Goal: Task Accomplishment & Management: Manage account settings

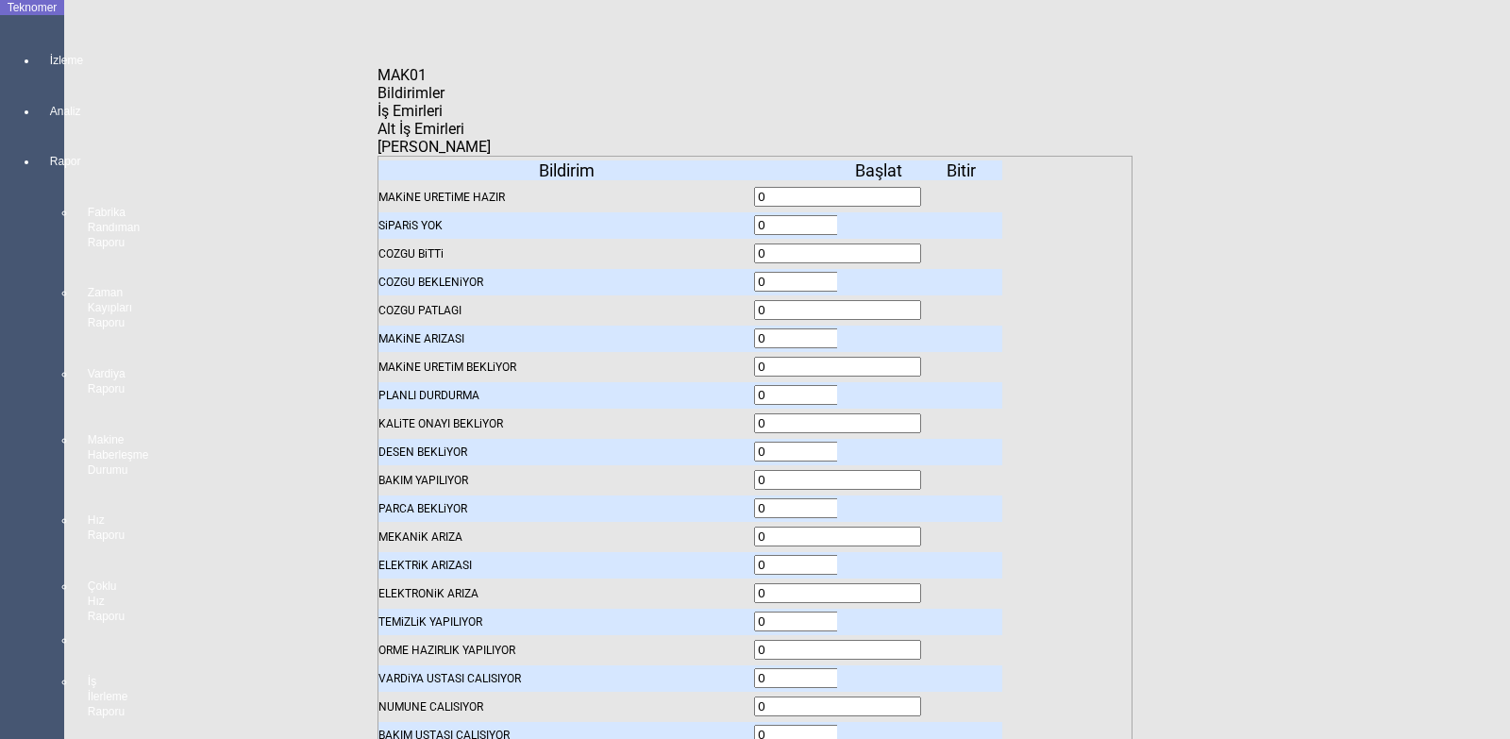
scroll to position [94, 0]
click at [378, 84] on icon "Kapat" at bounding box center [378, 84] width 0 height 0
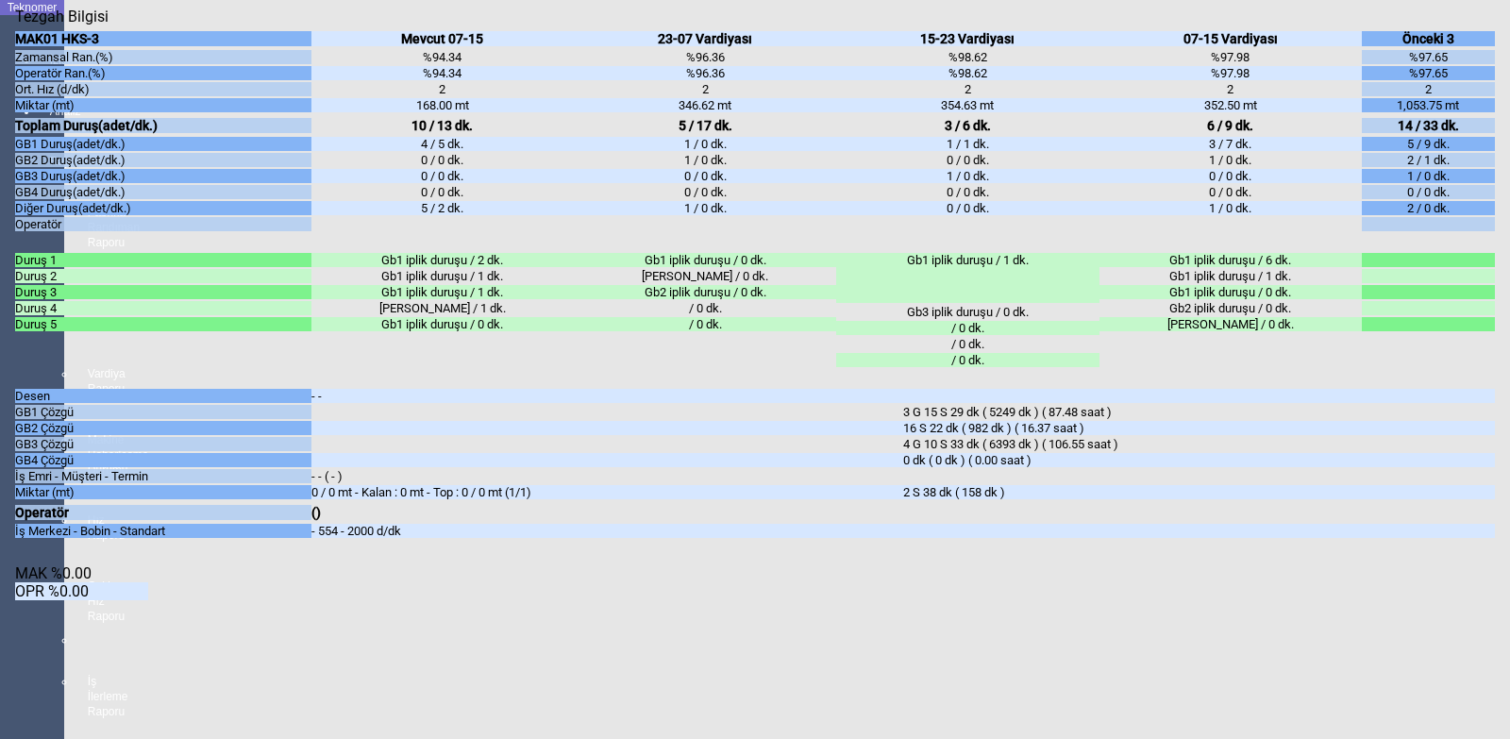
click at [15, 25] on icon "Kapat" at bounding box center [15, 25] width 0 height 0
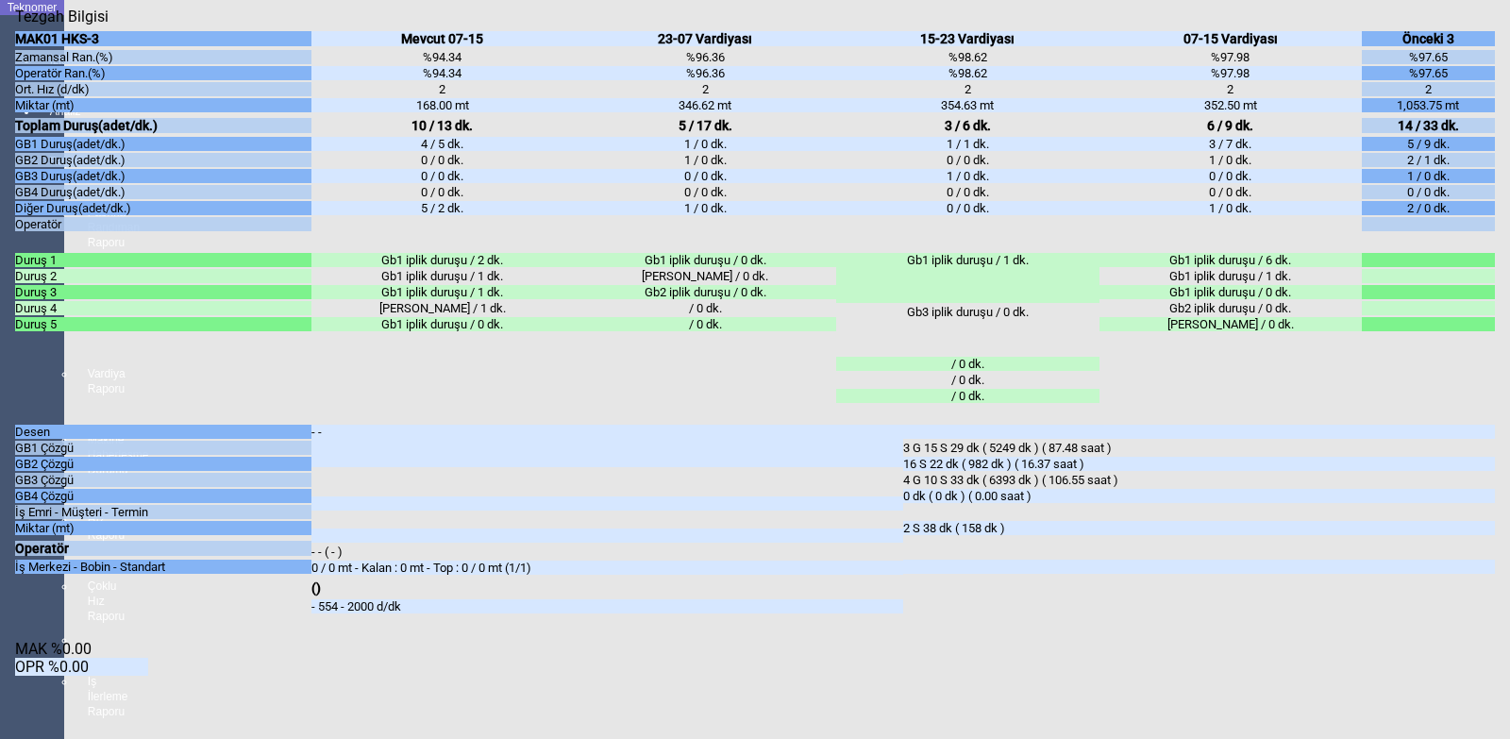
click at [15, 25] on icon "Kapat" at bounding box center [15, 25] width 0 height 0
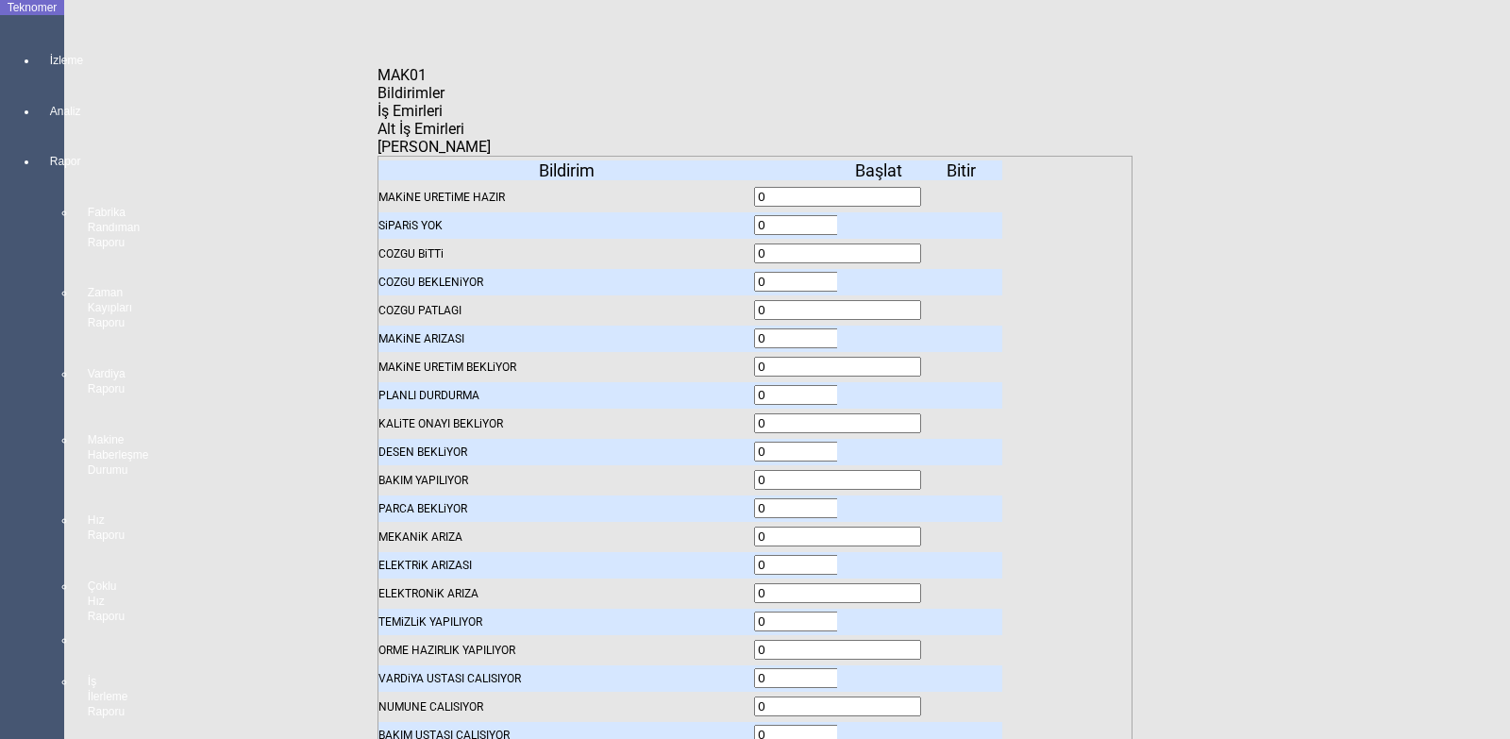
click at [378, 84] on icon "Kapat" at bounding box center [378, 84] width 0 height 0
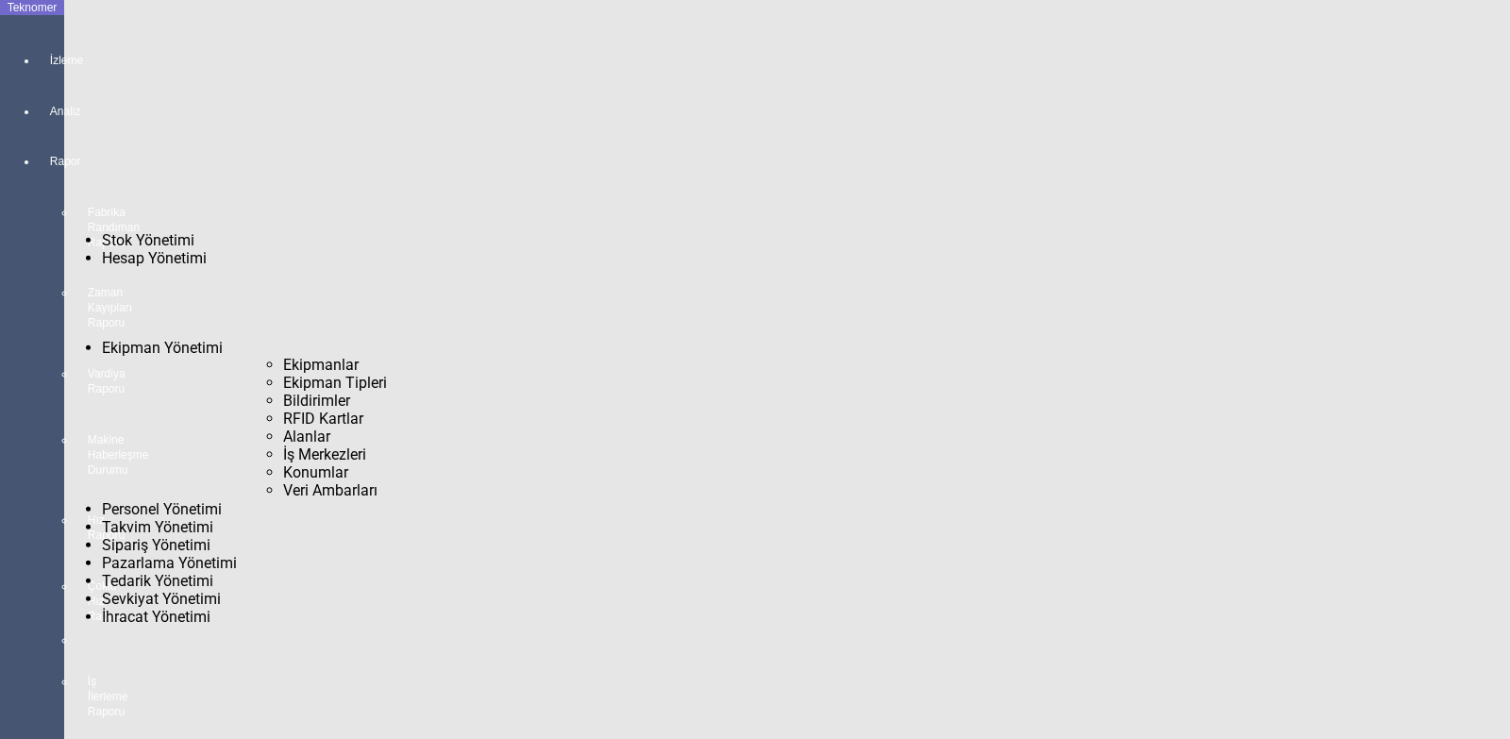
click at [283, 392] on span "Bildirimler" at bounding box center [316, 401] width 67 height 18
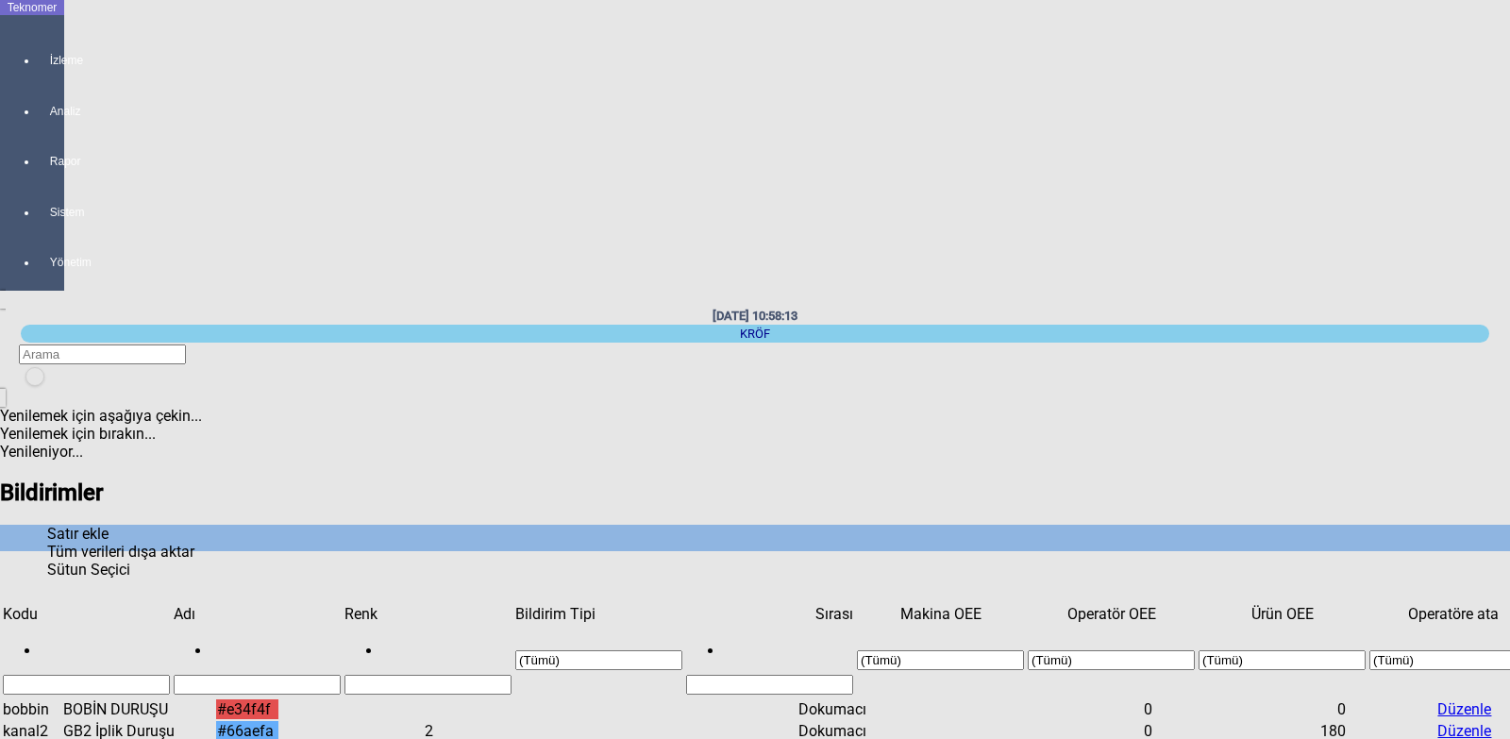
click at [686, 605] on div "Sırası" at bounding box center [769, 614] width 167 height 18
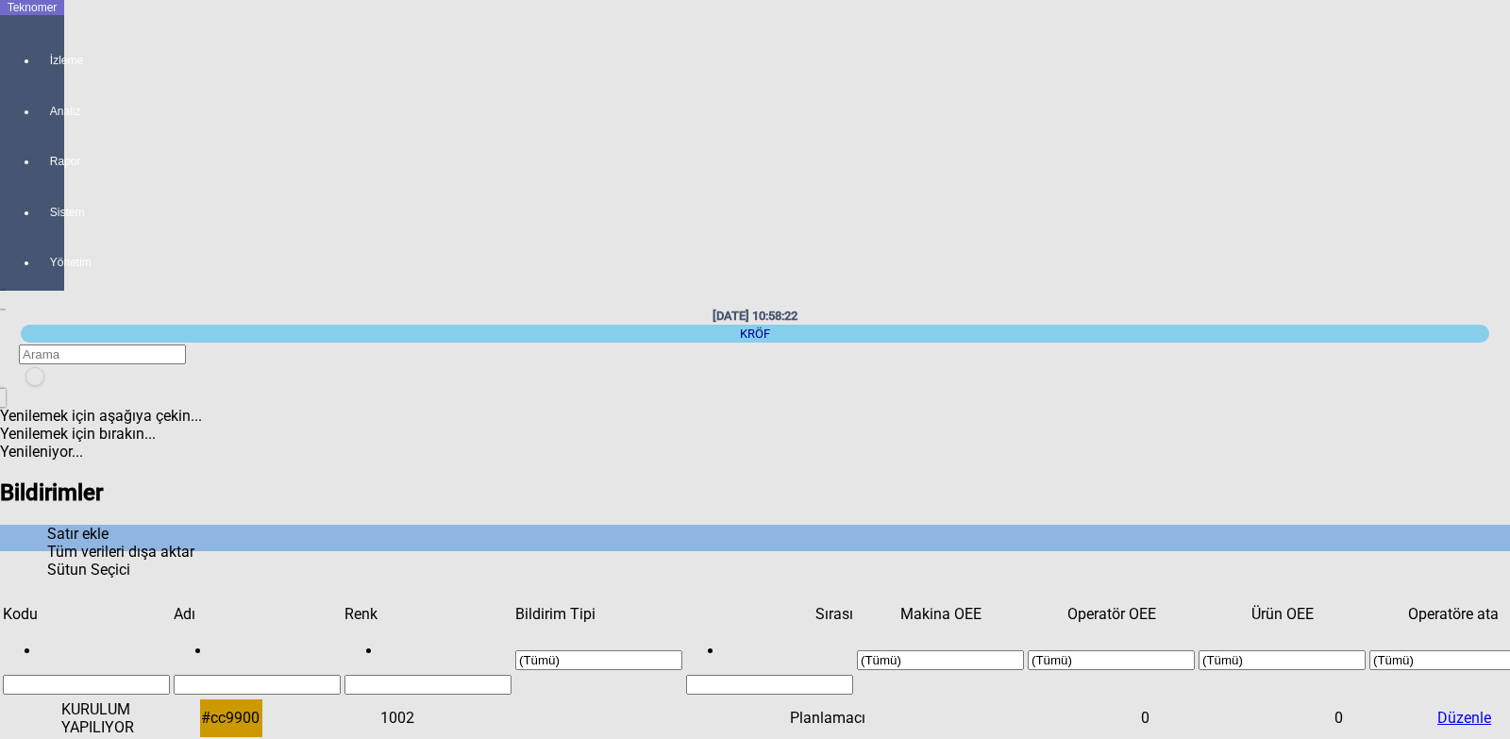
click at [686, 605] on div "Sırası" at bounding box center [769, 614] width 167 height 18
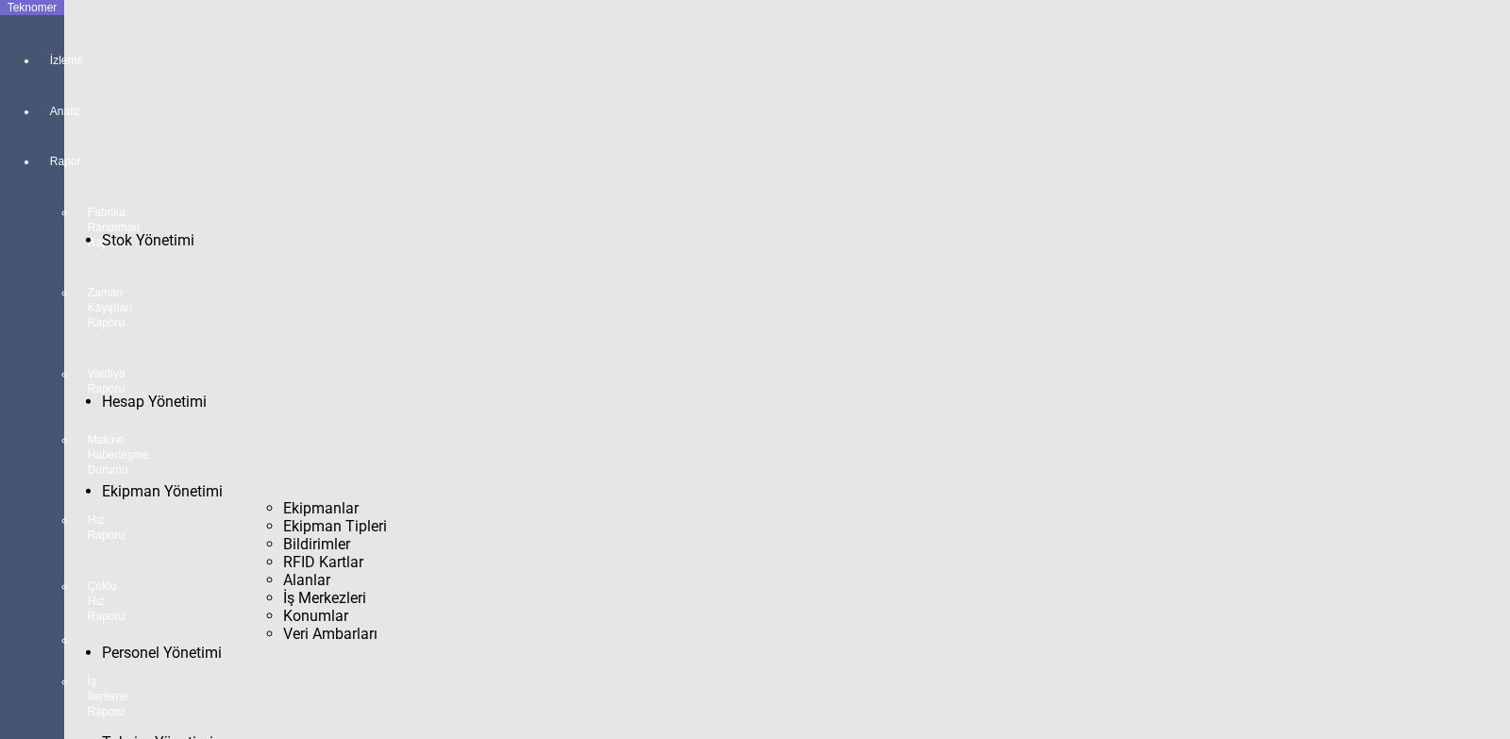
click at [283, 517] on span "Ekipman Tipleri" at bounding box center [335, 526] width 104 height 18
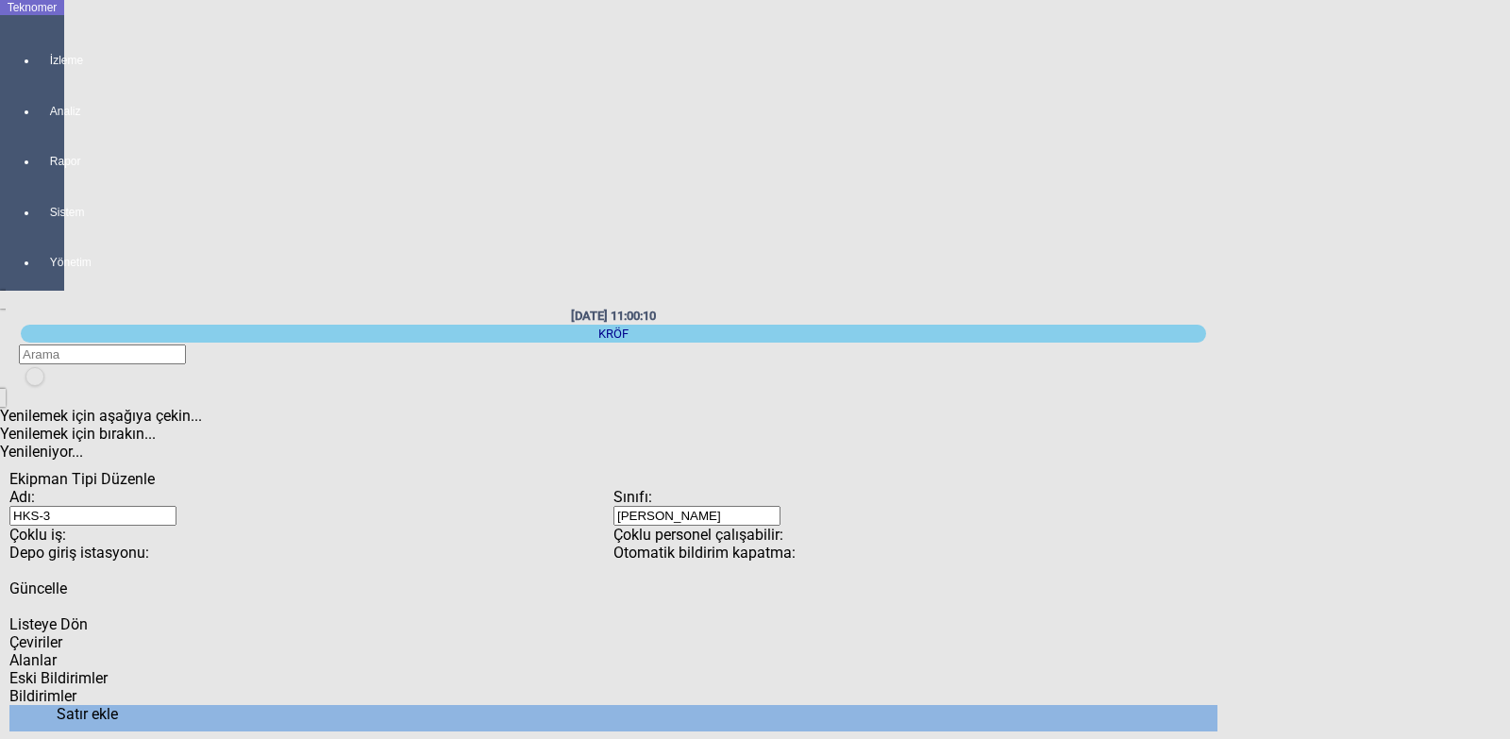
click at [108, 669] on span "Eski Bildirimler" at bounding box center [58, 678] width 98 height 18
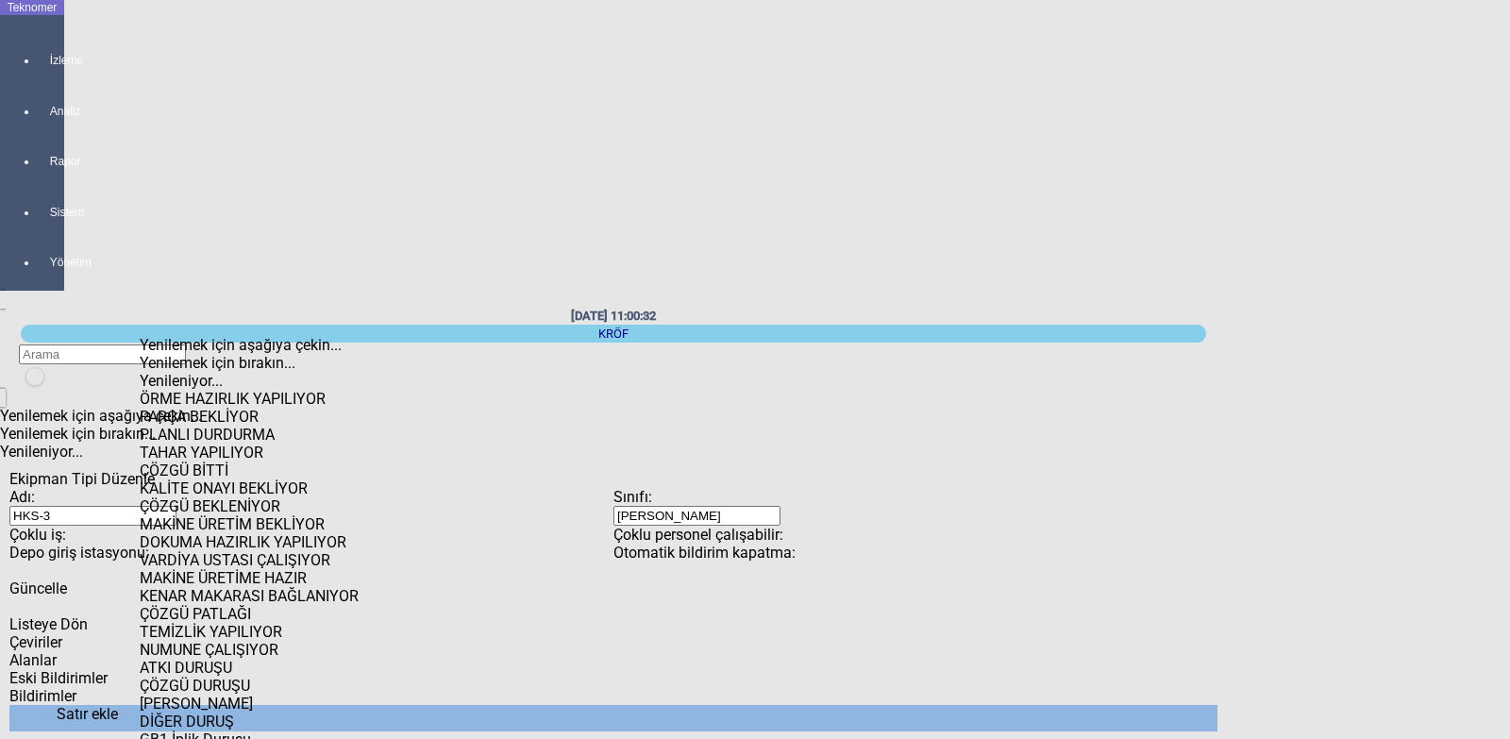
scroll to position [283, 0]
click at [207, 730] on div "GB1 İplik Duruşu" at bounding box center [453, 739] width 627 height 18
type input "GB1 İplik Duruşu"
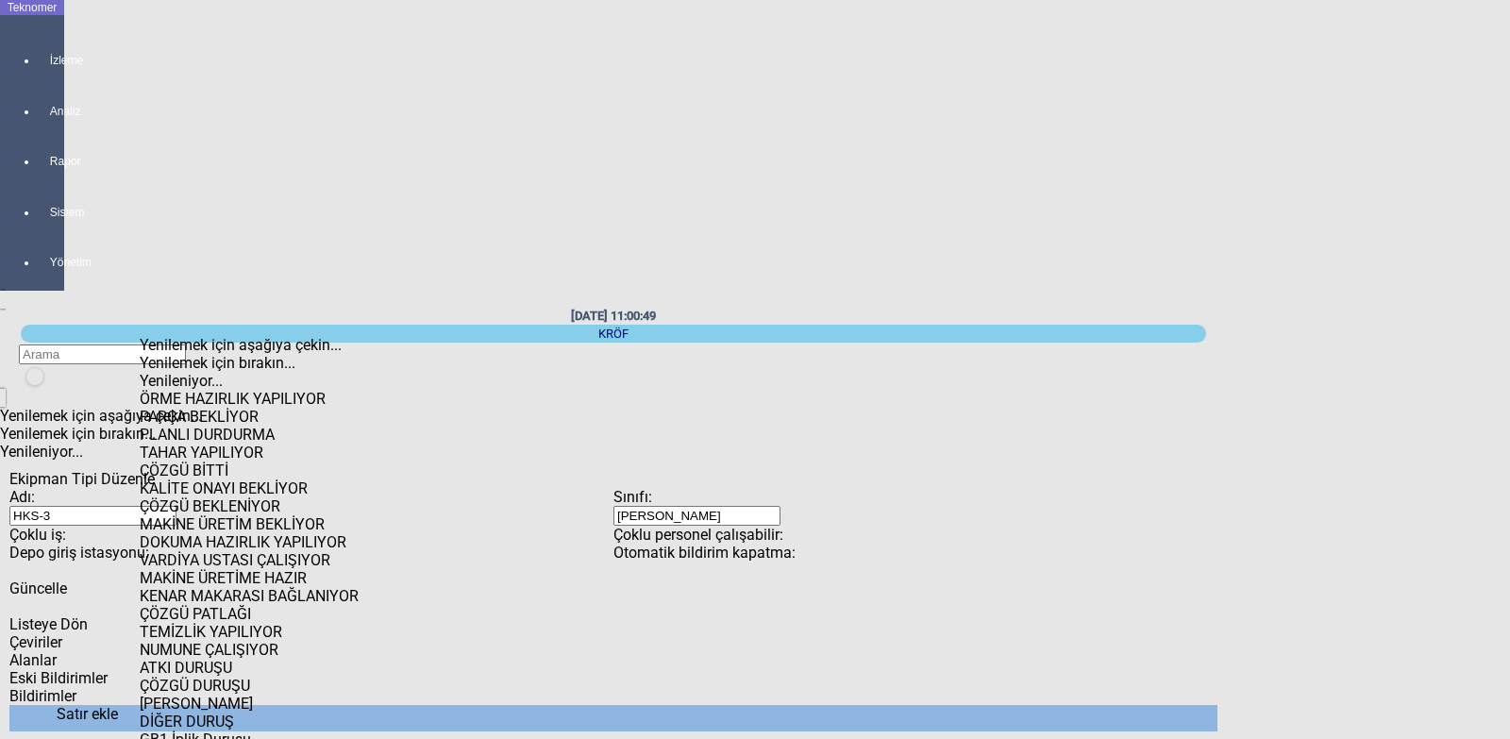
scroll to position [189, 0]
type input "GB2 İplik Duruşu"
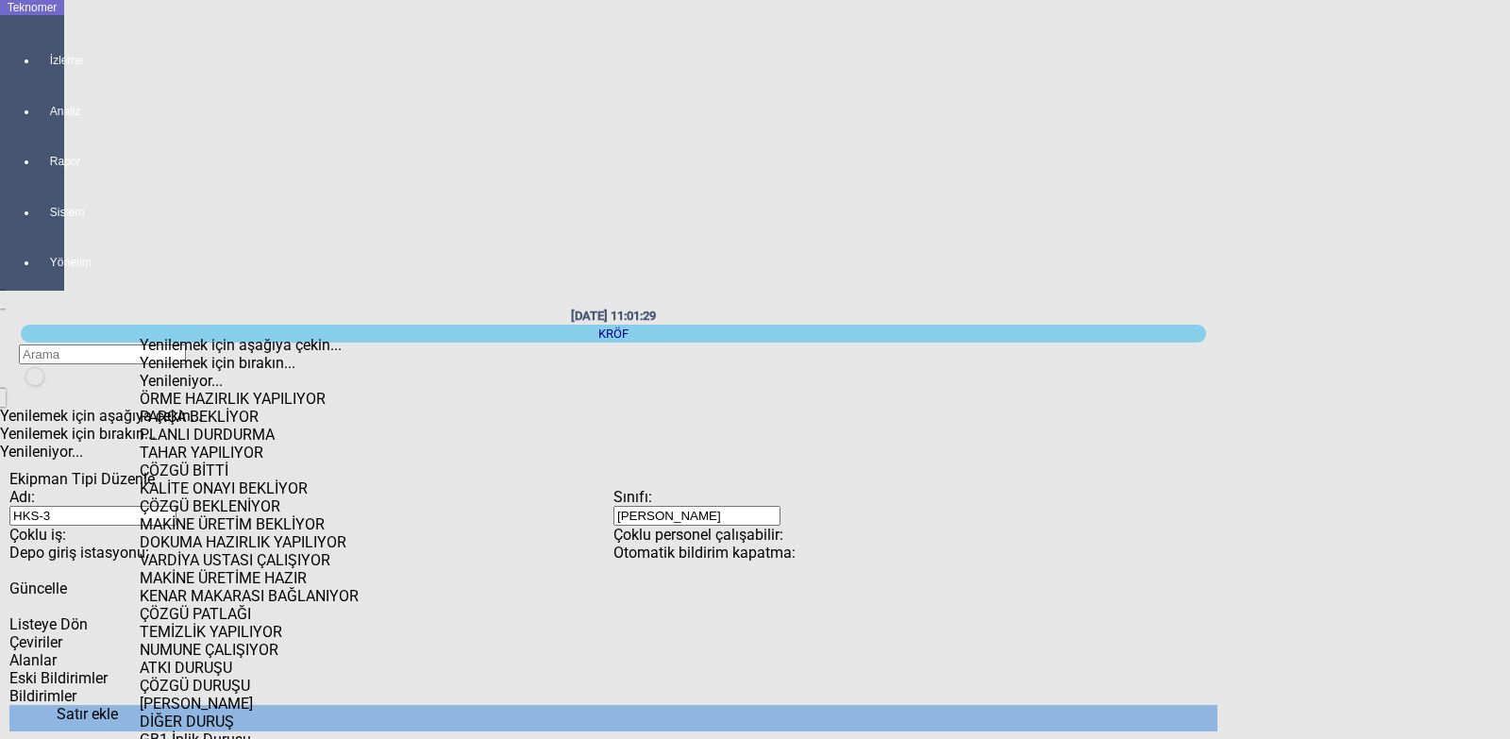
scroll to position [283, 0]
type input "GB3 İplik Duruşu"
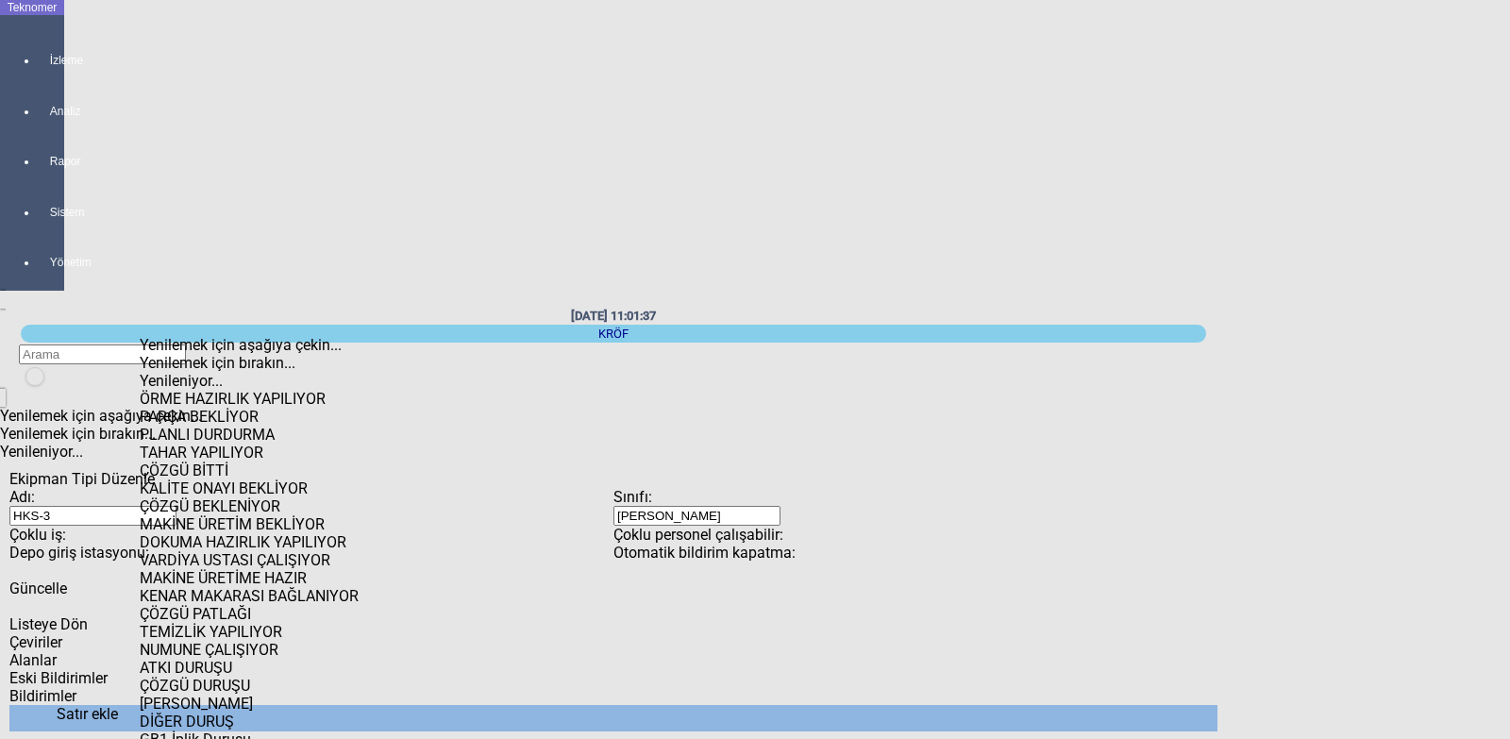
scroll to position [94, 0]
type input "GB4 İplik Duruşu"
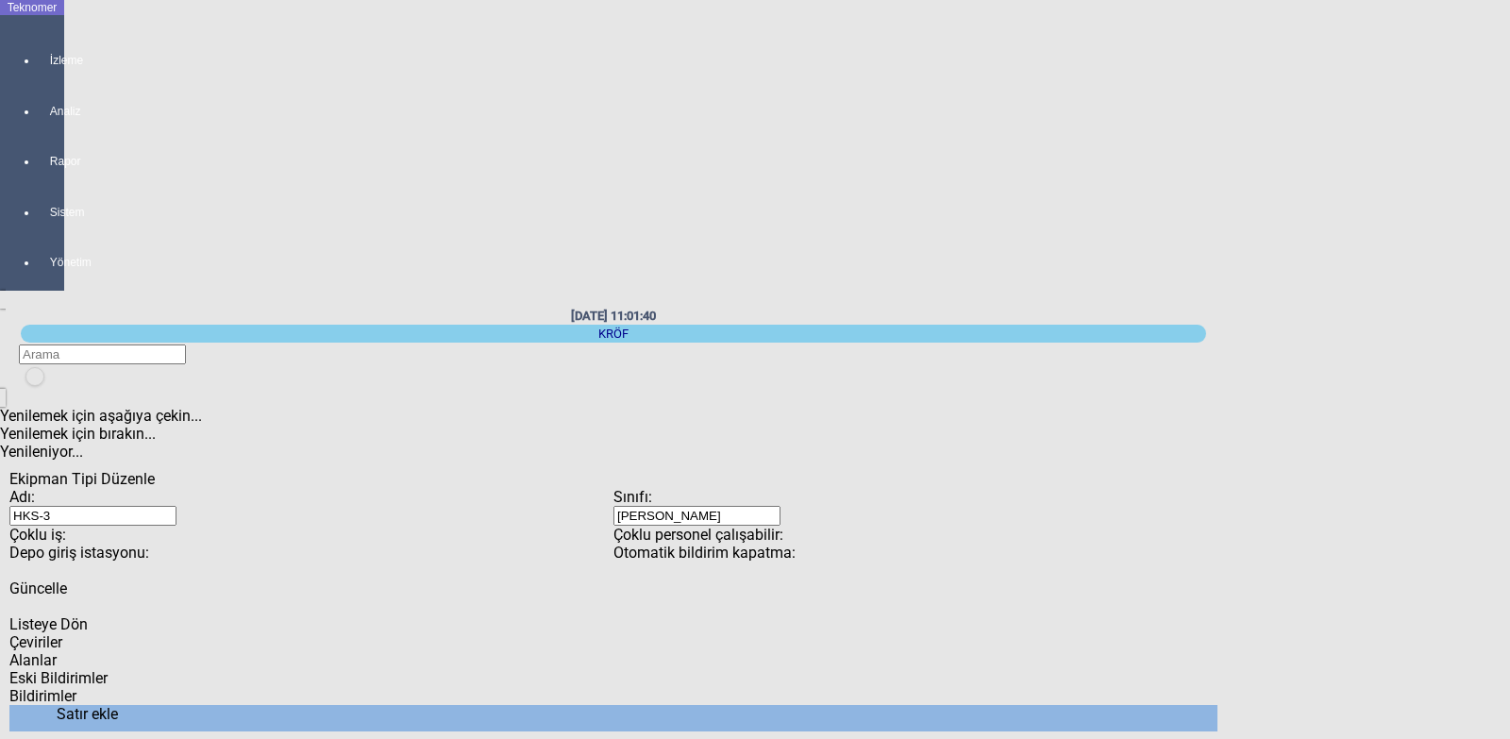
click at [67, 579] on span "Güncelle" at bounding box center [38, 588] width 58 height 18
click at [62, 633] on span "Çeviriler" at bounding box center [35, 642] width 53 height 18
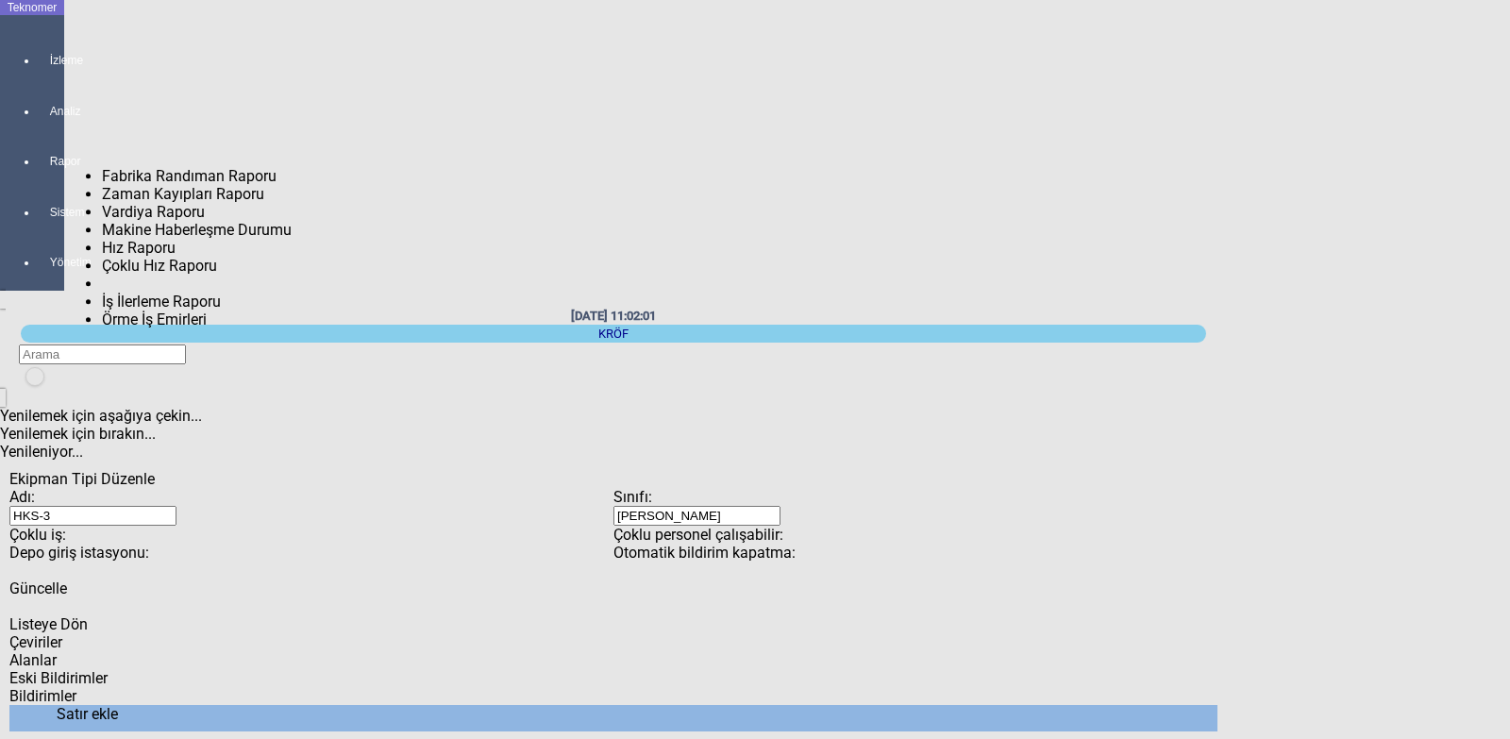
click at [38, 178] on div at bounding box center [51, 178] width 26 height 0
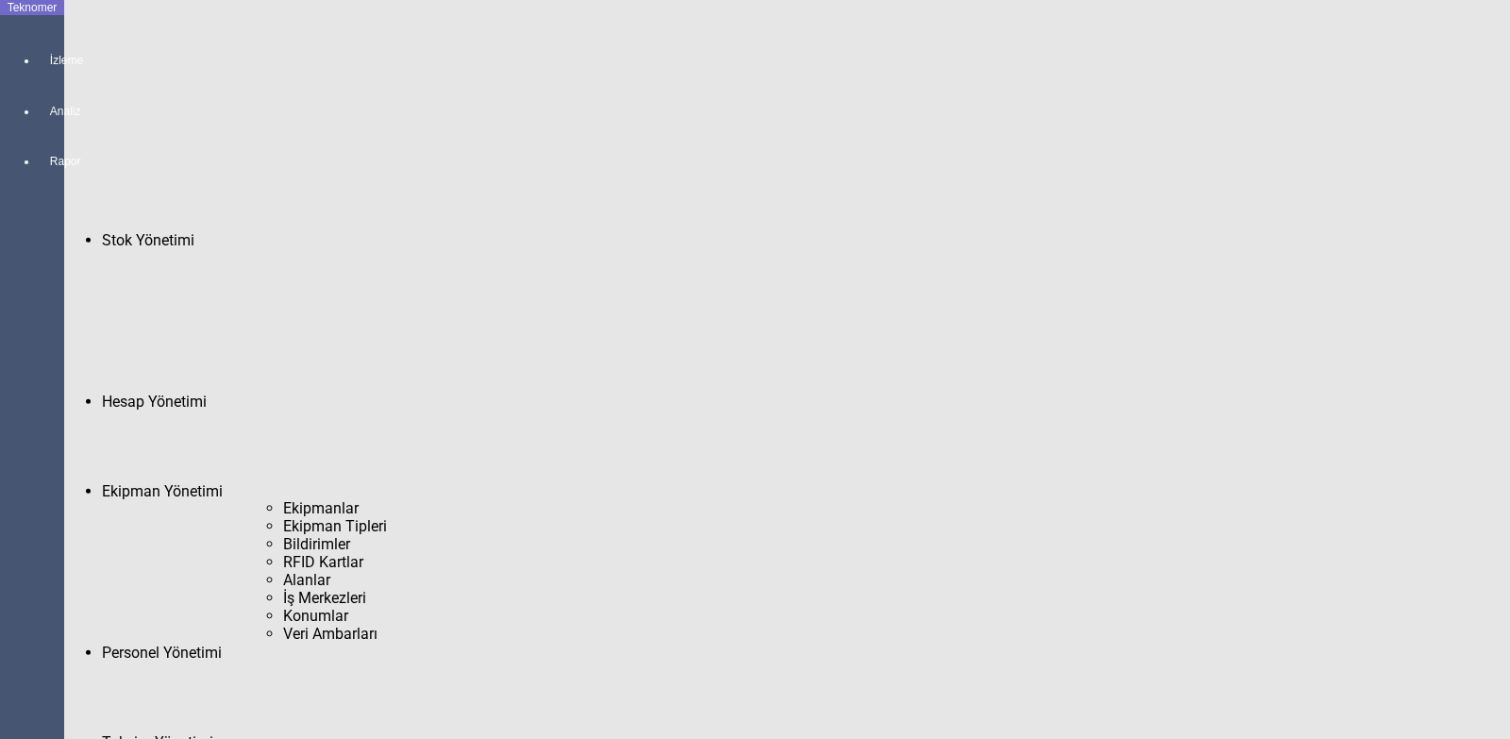
click at [283, 499] on span "Ekipmanlar" at bounding box center [321, 508] width 76 height 18
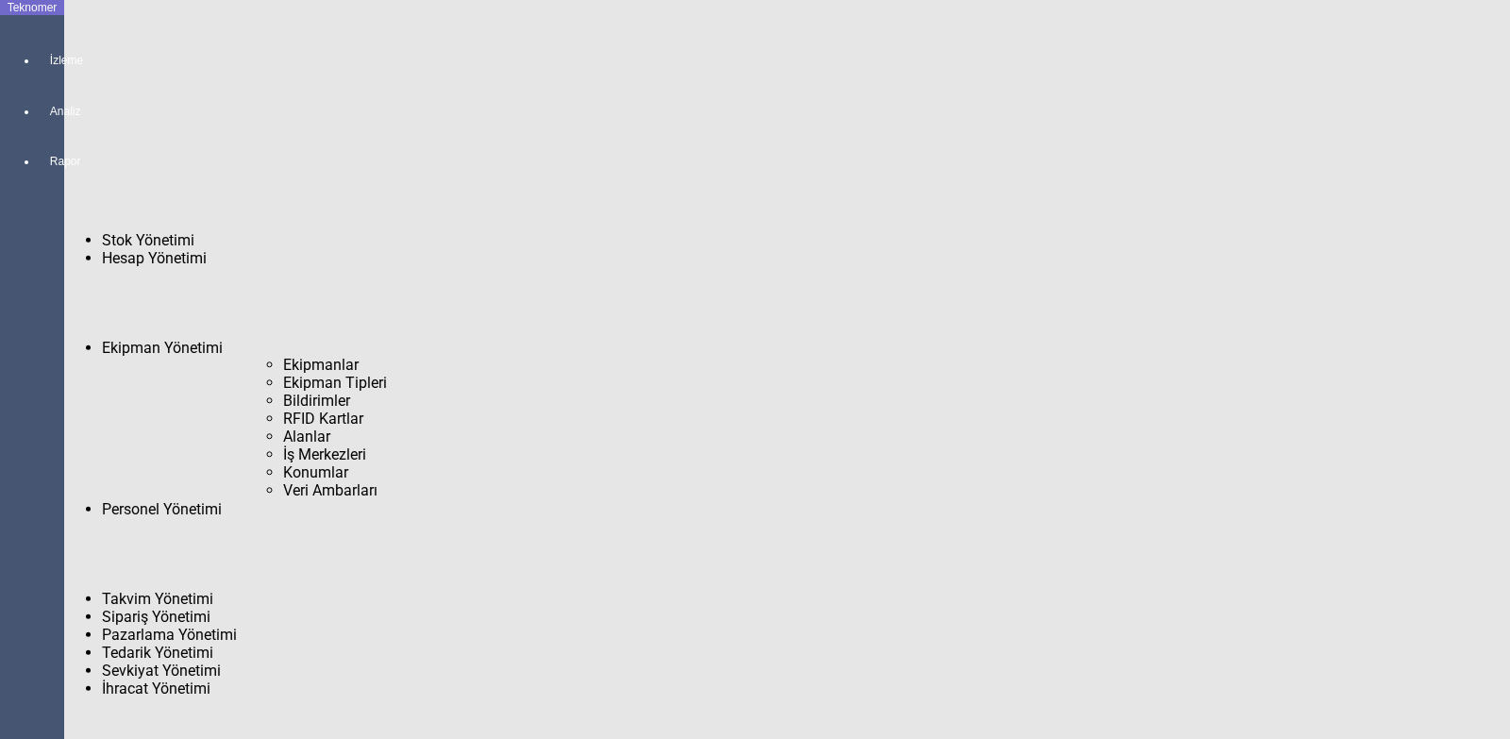
click at [283, 356] on span "Ekipmanlar" at bounding box center [321, 365] width 76 height 18
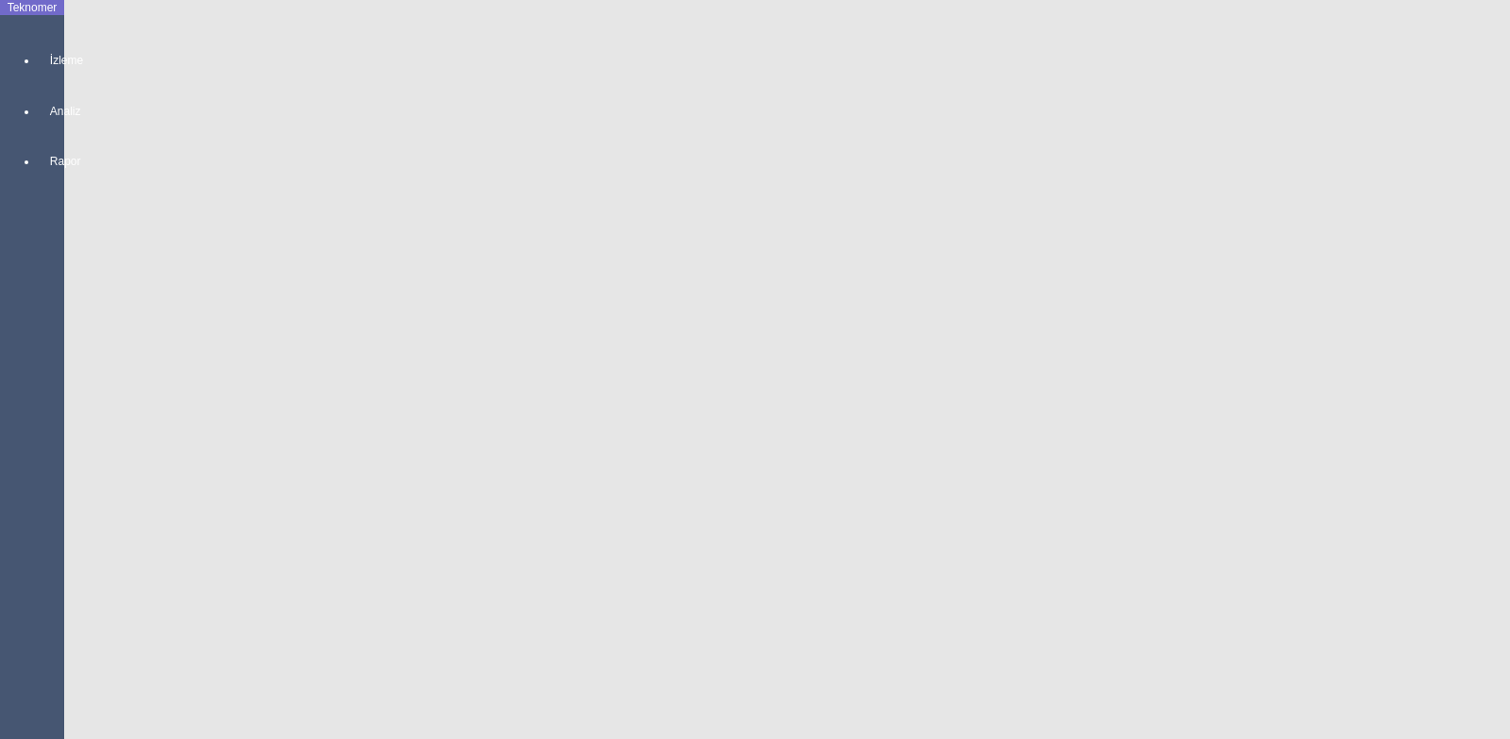
drag, startPoint x: 1509, startPoint y: 158, endPoint x: 1499, endPoint y: 381, distance: 223.9
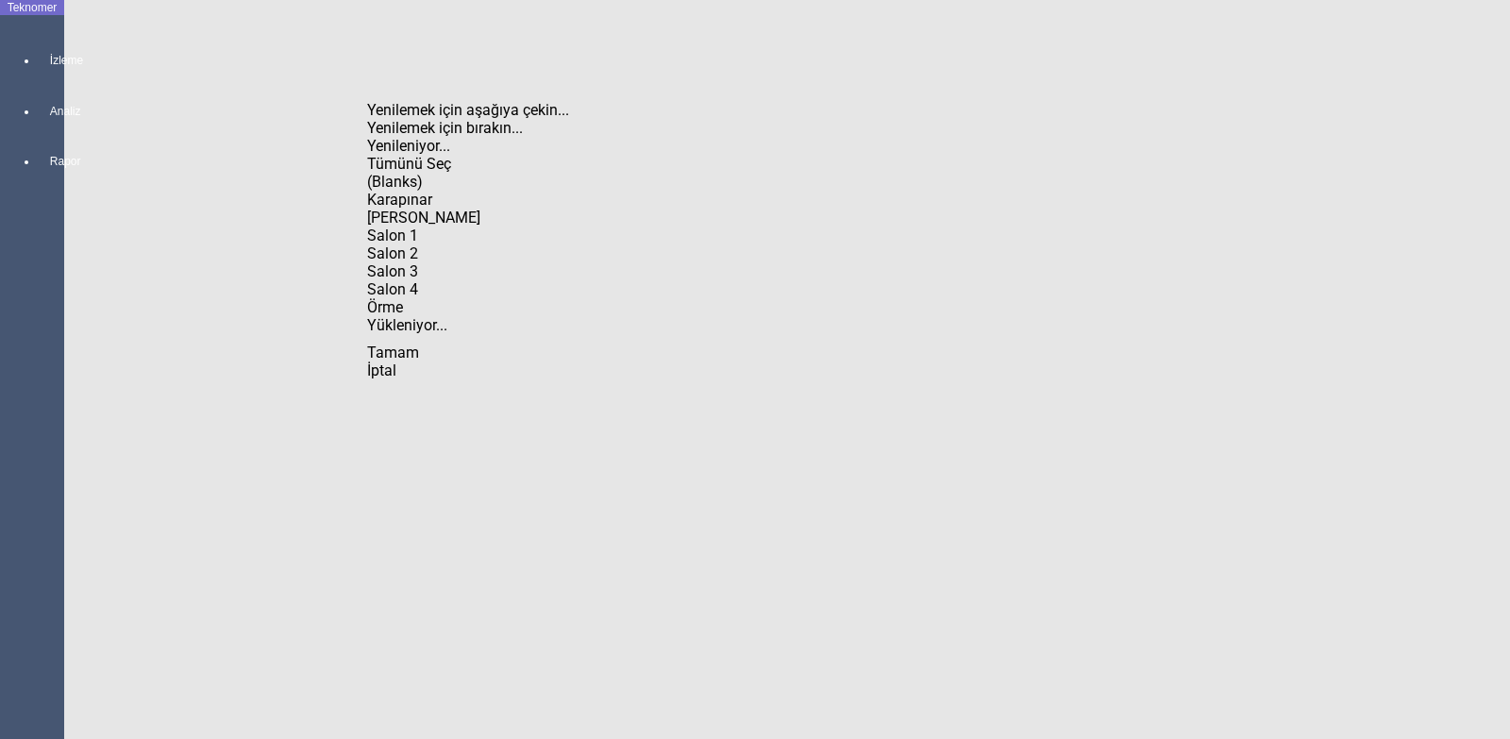
click at [436, 209] on div "[PERSON_NAME]" at bounding box center [486, 218] width 238 height 18
click at [419, 361] on span "Tamam" at bounding box center [393, 353] width 52 height 18
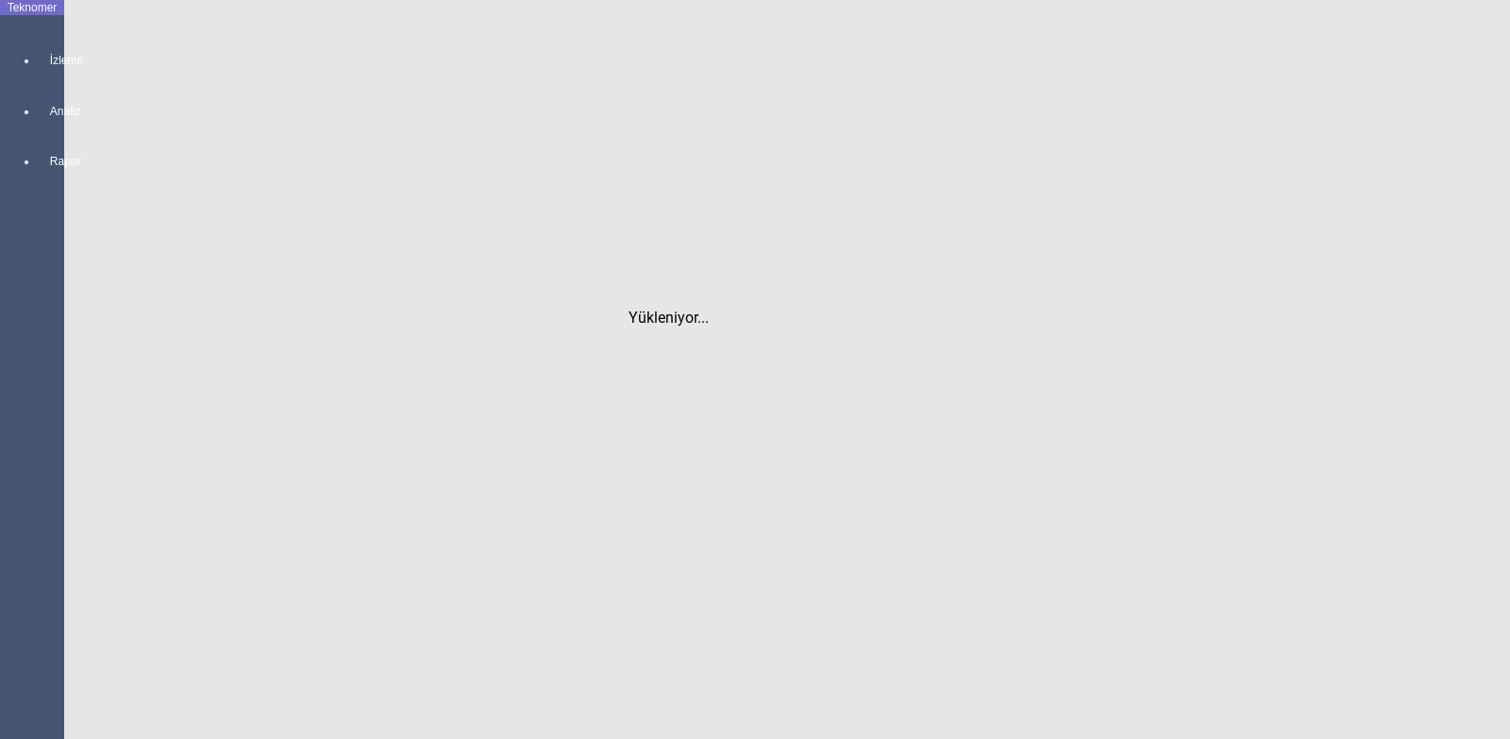
type input "[PERSON_NAME]"
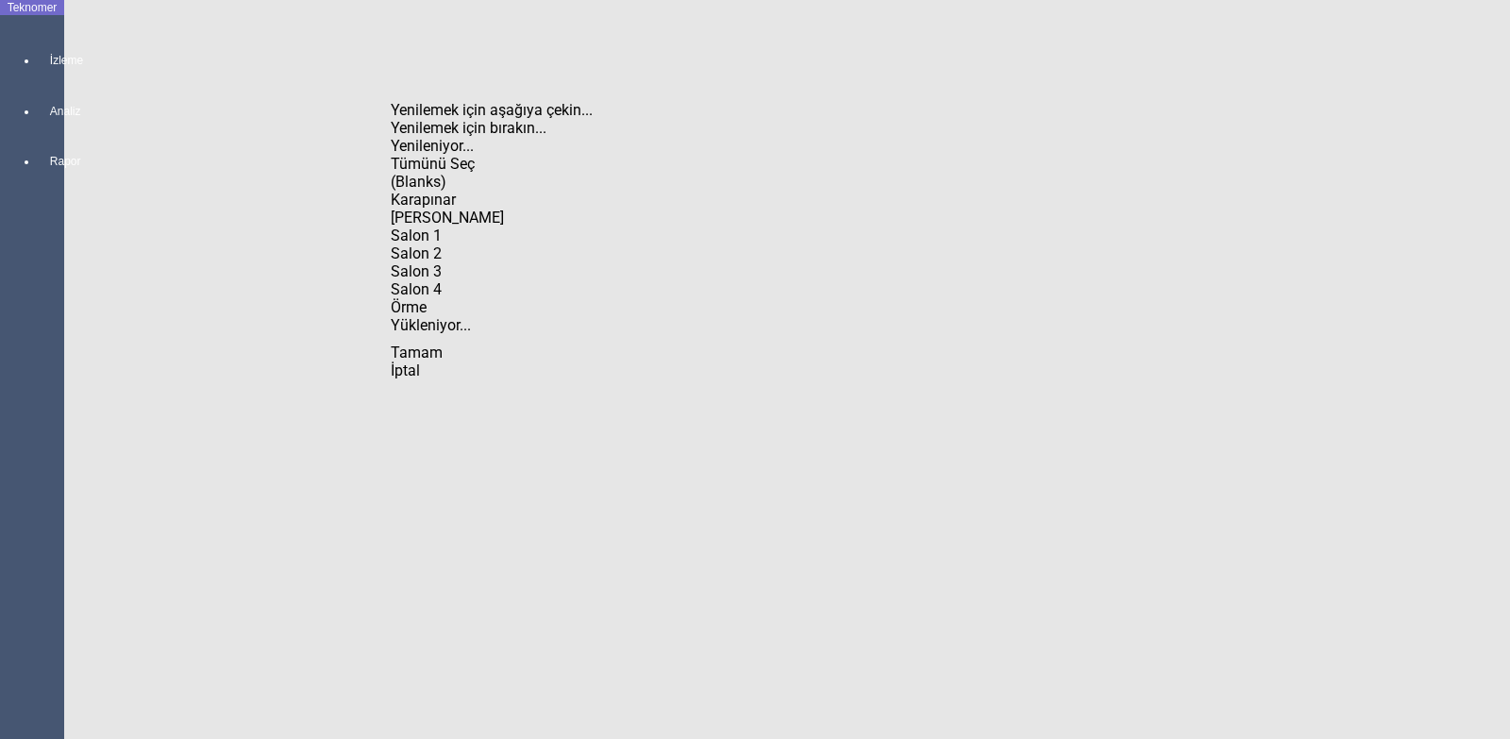
click at [455, 209] on div "[PERSON_NAME]" at bounding box center [510, 218] width 238 height 18
click at [444, 316] on div "Örme" at bounding box center [510, 307] width 238 height 18
click at [443, 361] on span "Tamam" at bounding box center [417, 353] width 52 height 18
type input "Örme"
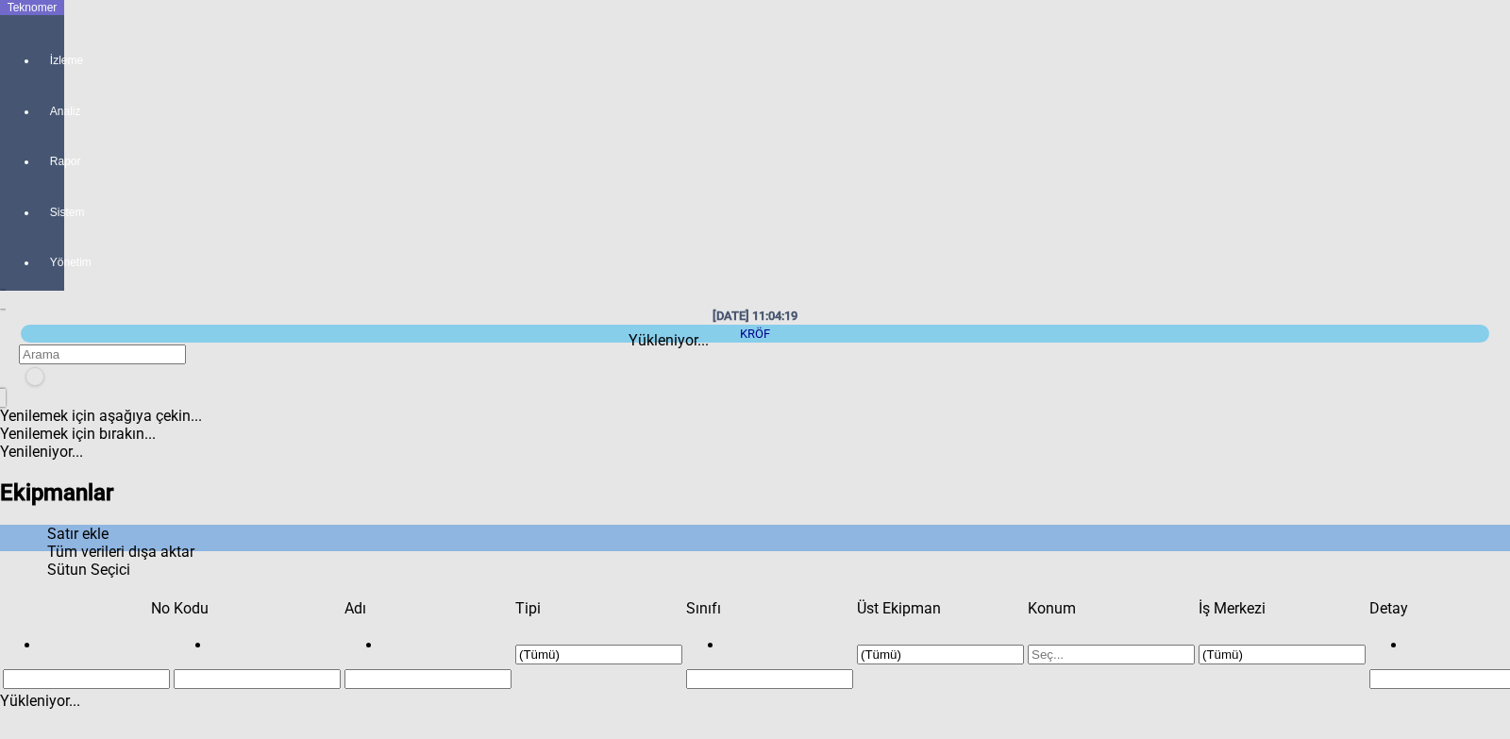
type input "Örme"
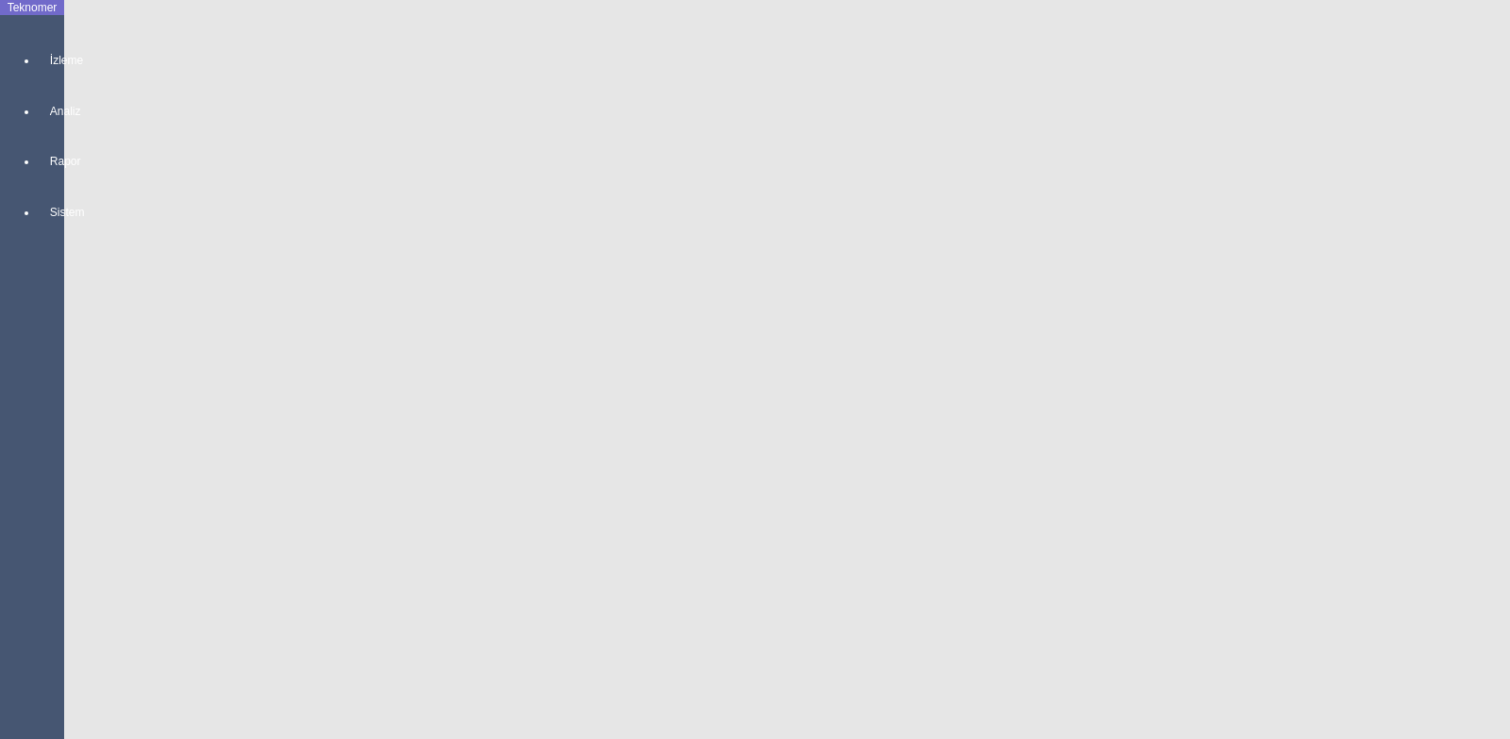
scroll to position [0, 102]
drag, startPoint x: 740, startPoint y: 677, endPoint x: 845, endPoint y: 678, distance: 104.8
click at [845, 678] on body "Teknomer İzleme Analiz Rapor Sistem Stok Yönetimi Hesap Yönetimi Ekipman Yöneti…" at bounding box center [755, 369] width 1510 height 739
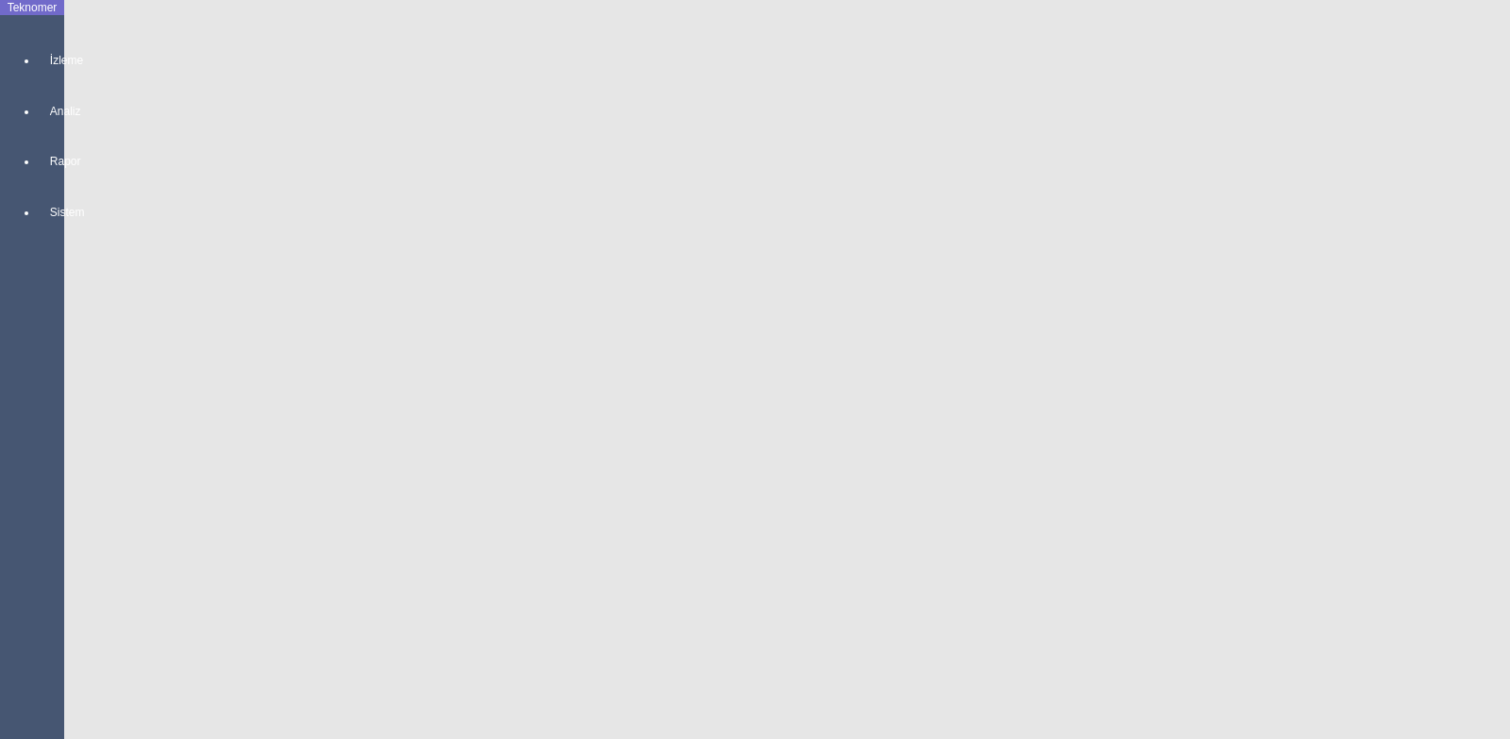
drag, startPoint x: 852, startPoint y: 672, endPoint x: 761, endPoint y: 663, distance: 91.9
click at [761, 663] on body "Teknomer İzleme Analiz Rapor Sistem Stok Yönetimi Hesap Yönetimi Ekipman Yöneti…" at bounding box center [755, 369] width 1510 height 739
click at [38, 77] on div at bounding box center [51, 77] width 26 height 0
click at [113, 40] on span "MAKİNE YERLEŞİM PLANI" at bounding box center [189, 49] width 175 height 18
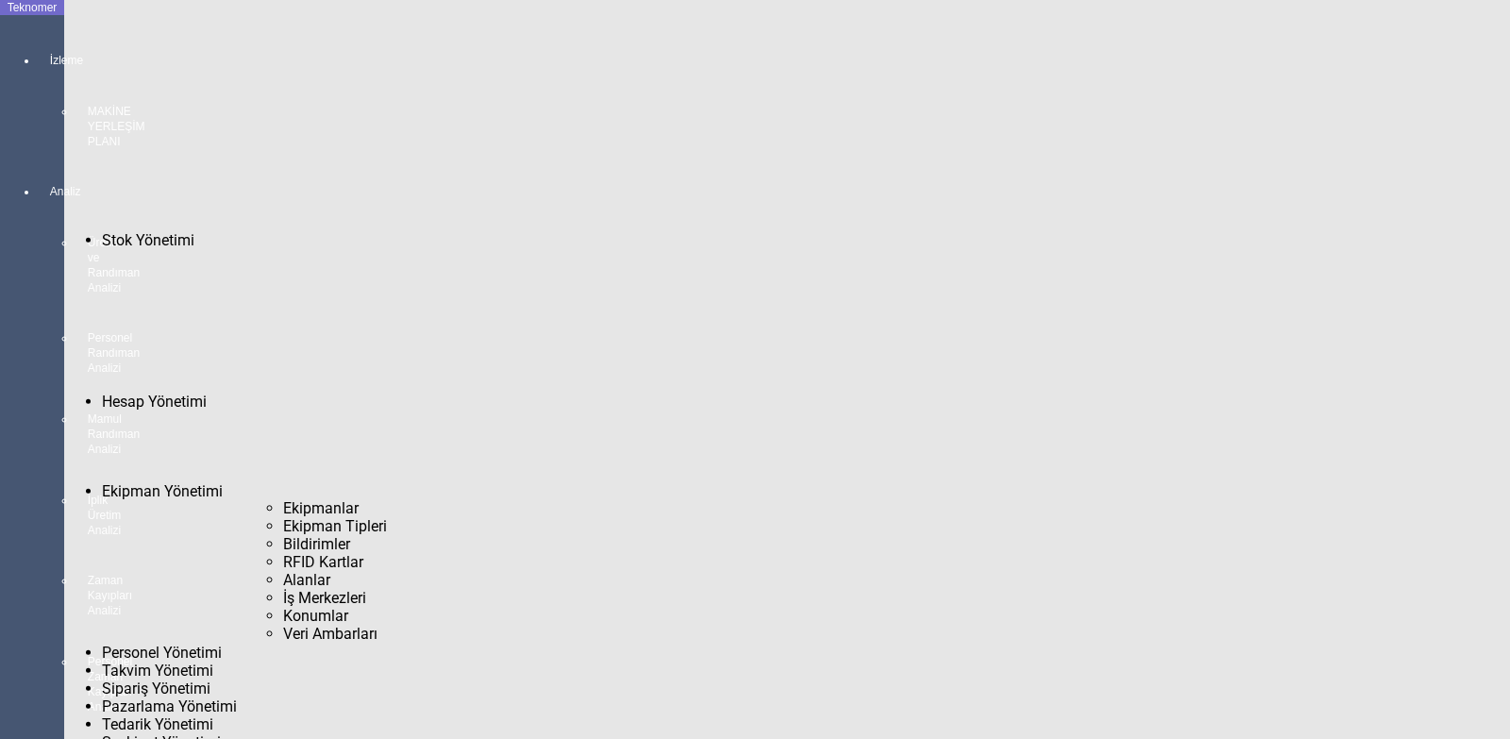
click at [283, 535] on span "Bildirimler" at bounding box center [316, 544] width 67 height 18
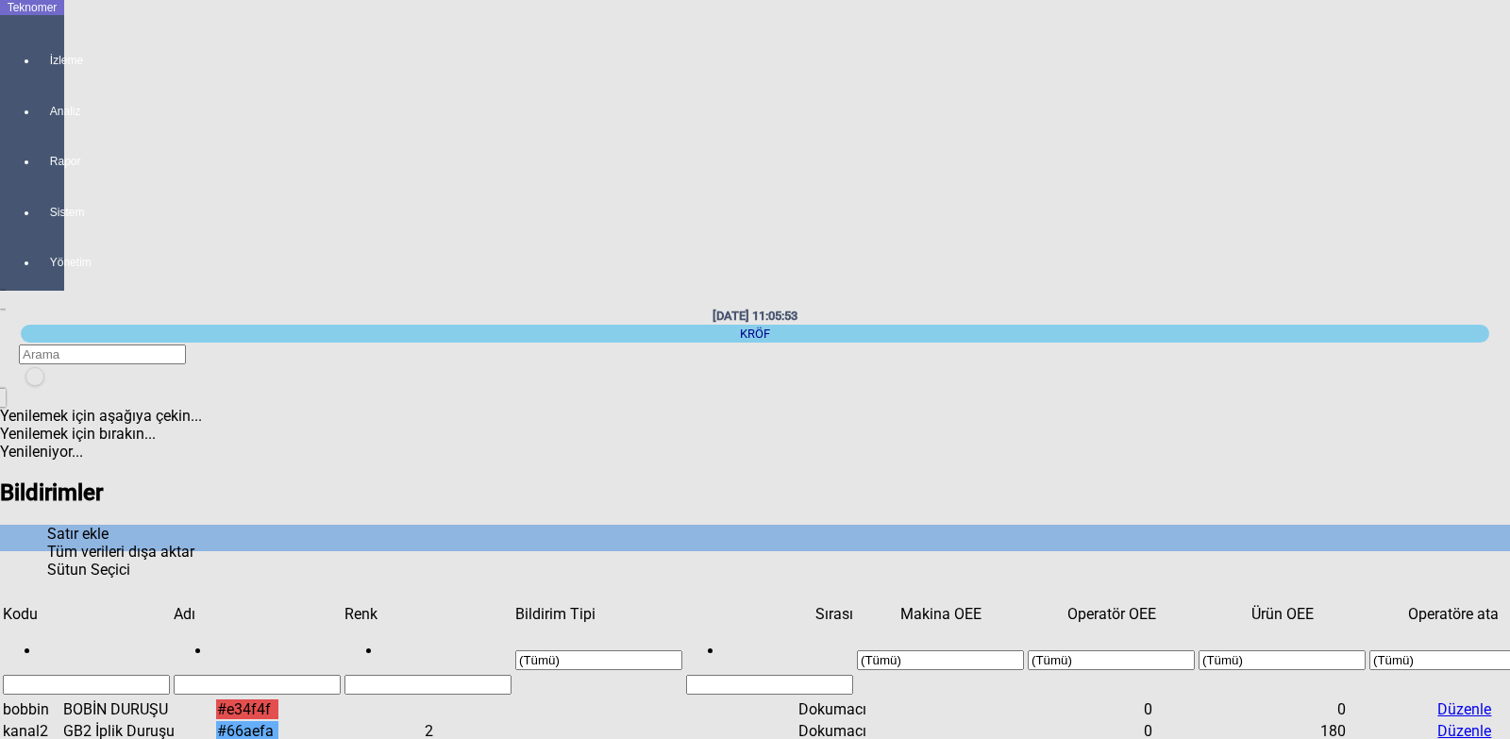
type input "1"
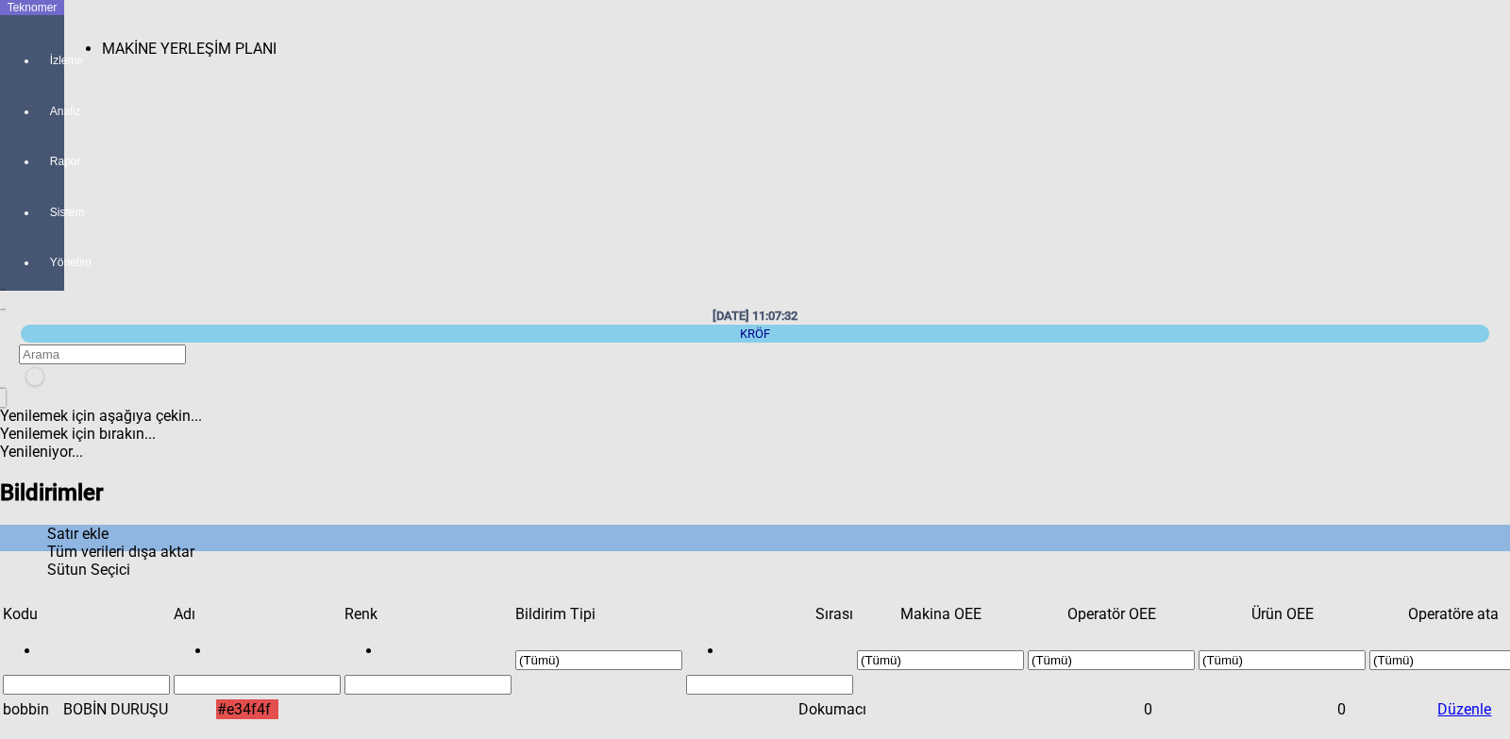
click at [38, 77] on div at bounding box center [51, 77] width 26 height 0
click at [145, 40] on span "MAKİNE YERLEŞİM PLANI" at bounding box center [189, 49] width 175 height 18
